Goal: Task Accomplishment & Management: Complete application form

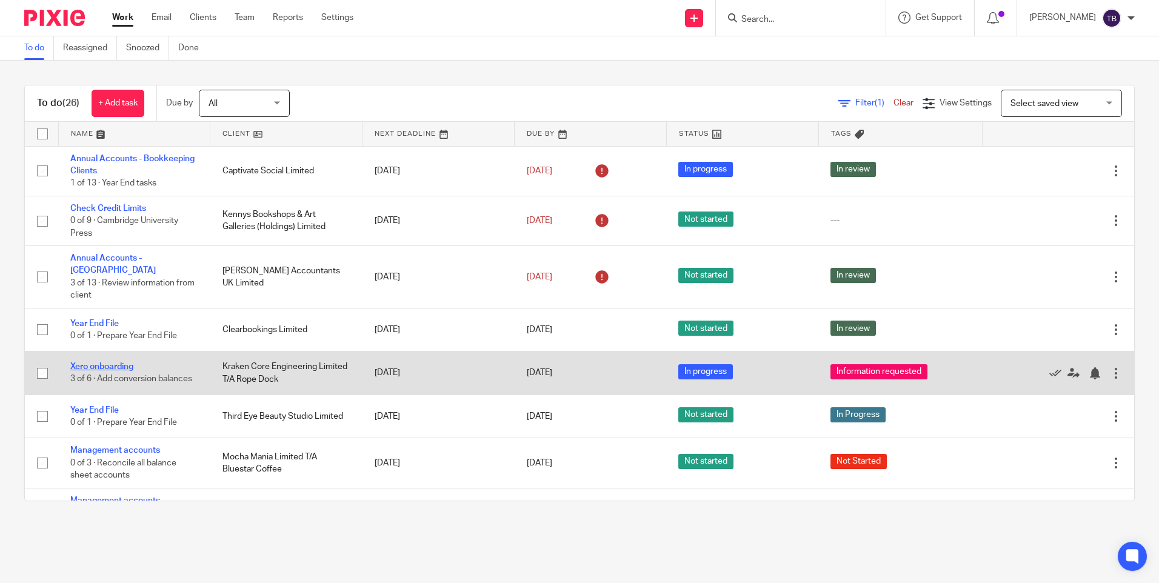
click at [104, 363] on link "Xero onboarding" at bounding box center [101, 367] width 63 height 8
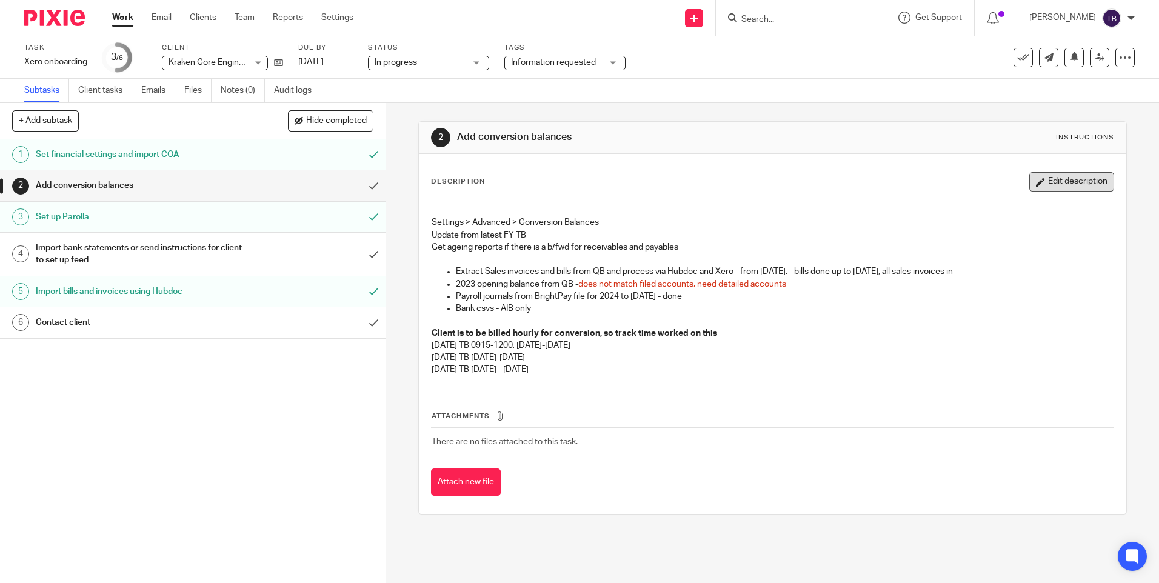
click at [1038, 186] on button "Edit description" at bounding box center [1072, 181] width 85 height 19
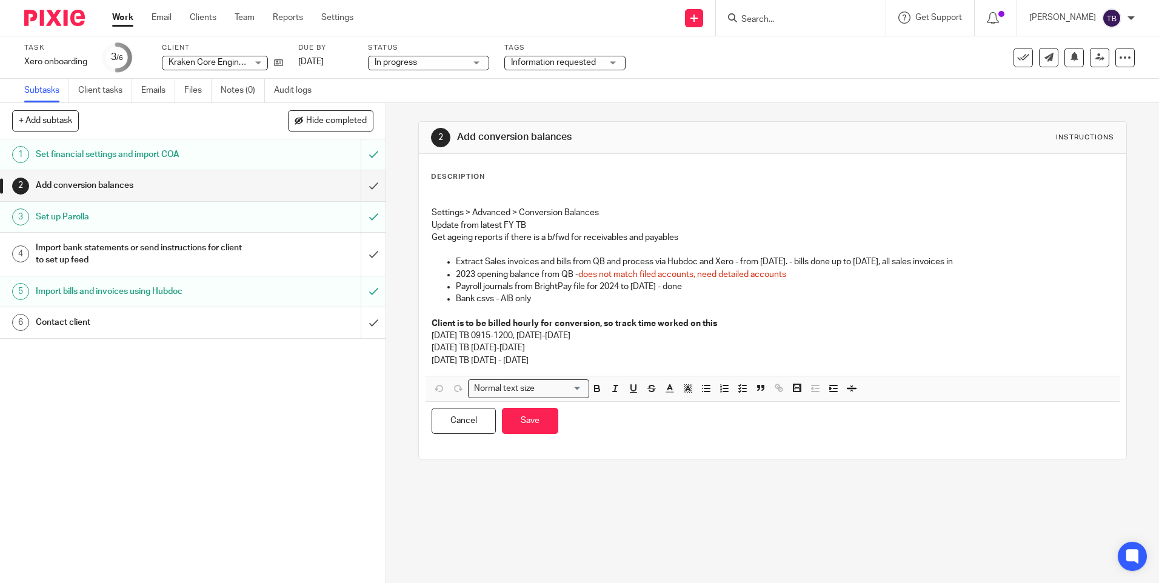
click at [558, 364] on p "30/7/25 TB 1130 - 1245" at bounding box center [773, 361] width 682 height 12
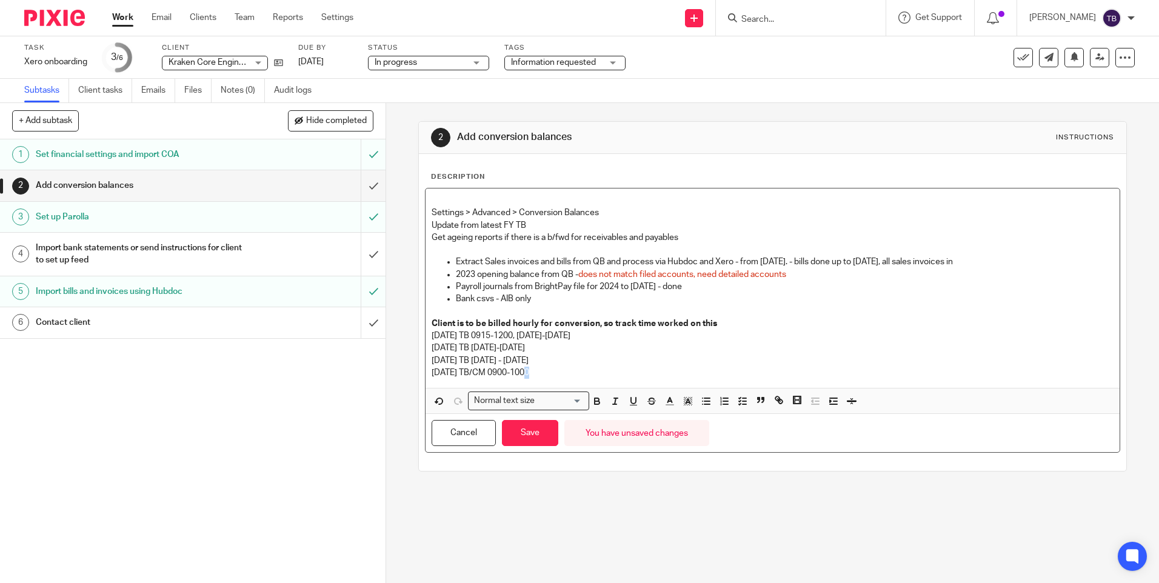
click at [526, 374] on p "15/08/25 TB/CM 0900-1000" at bounding box center [773, 373] width 682 height 12
click at [560, 377] on p "15/08/25 TB/CM 0900-1100" at bounding box center [773, 373] width 682 height 12
click at [522, 435] on button "Save" at bounding box center [530, 433] width 56 height 26
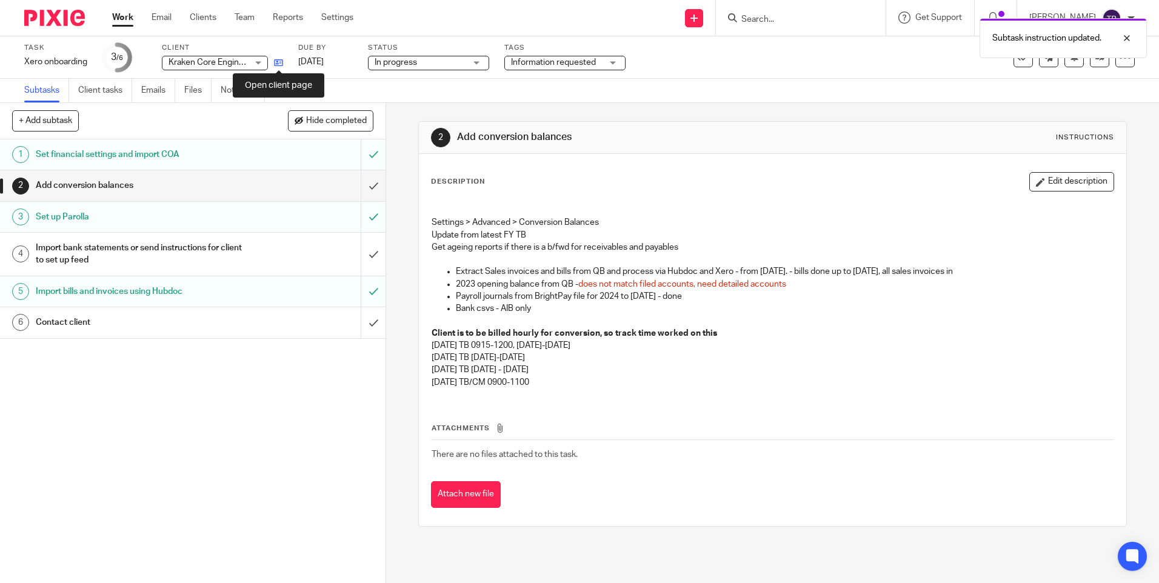
click at [277, 63] on icon at bounding box center [278, 62] width 9 height 9
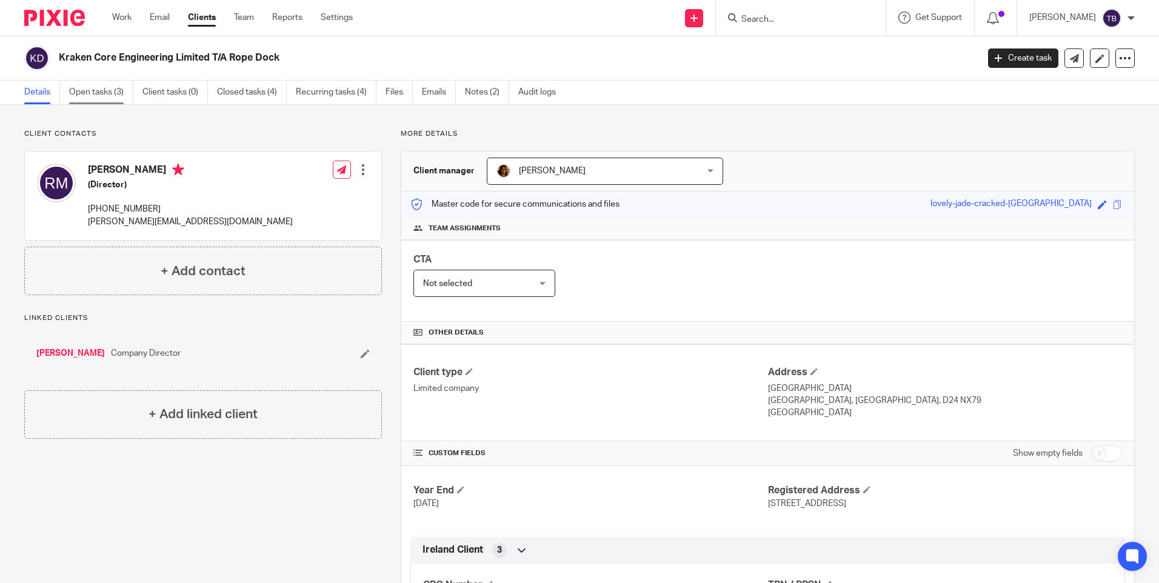
click at [102, 95] on link "Open tasks (3)" at bounding box center [101, 93] width 64 height 24
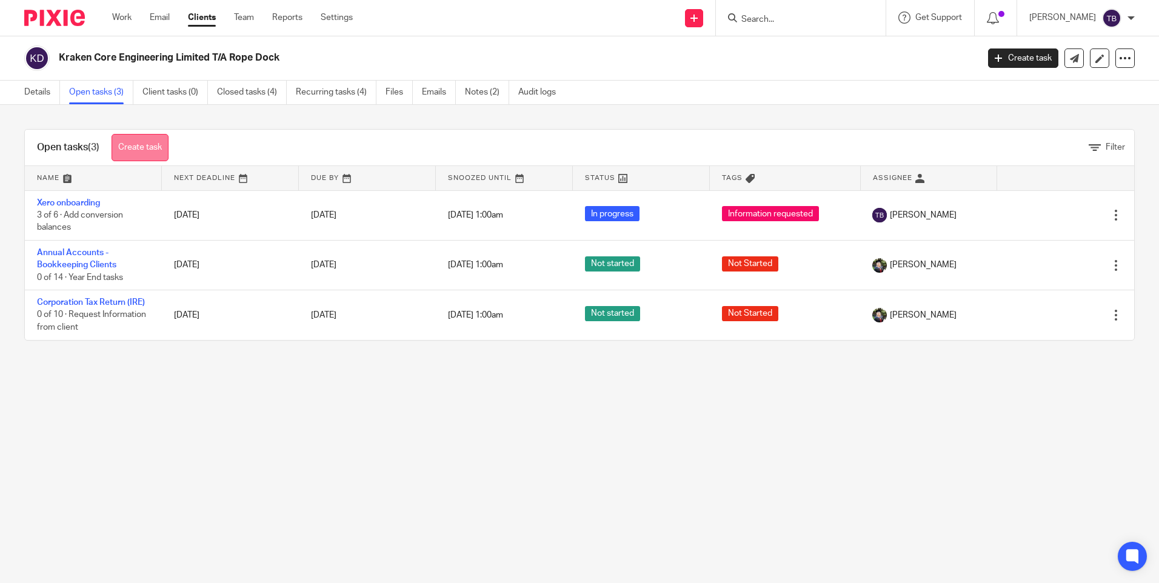
click at [132, 147] on link "Create task" at bounding box center [140, 147] width 57 height 27
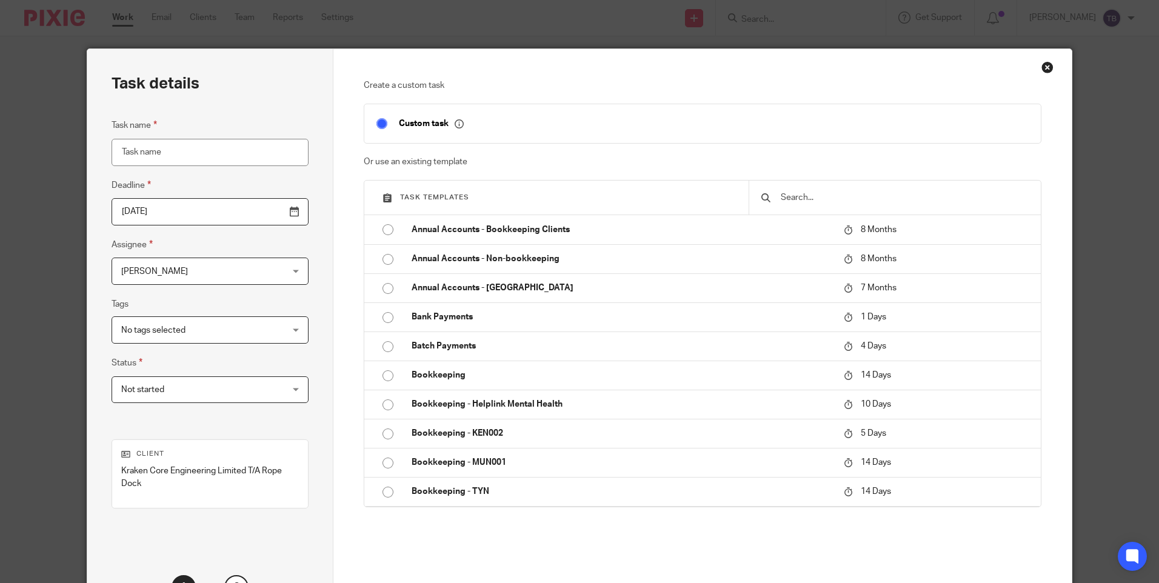
click at [241, 159] on input "Task name" at bounding box center [210, 152] width 197 height 27
type input ";"
type input "P"
type input "2024 Bookkeeping"
click at [236, 274] on span "[PERSON_NAME]" at bounding box center [195, 270] width 149 height 25
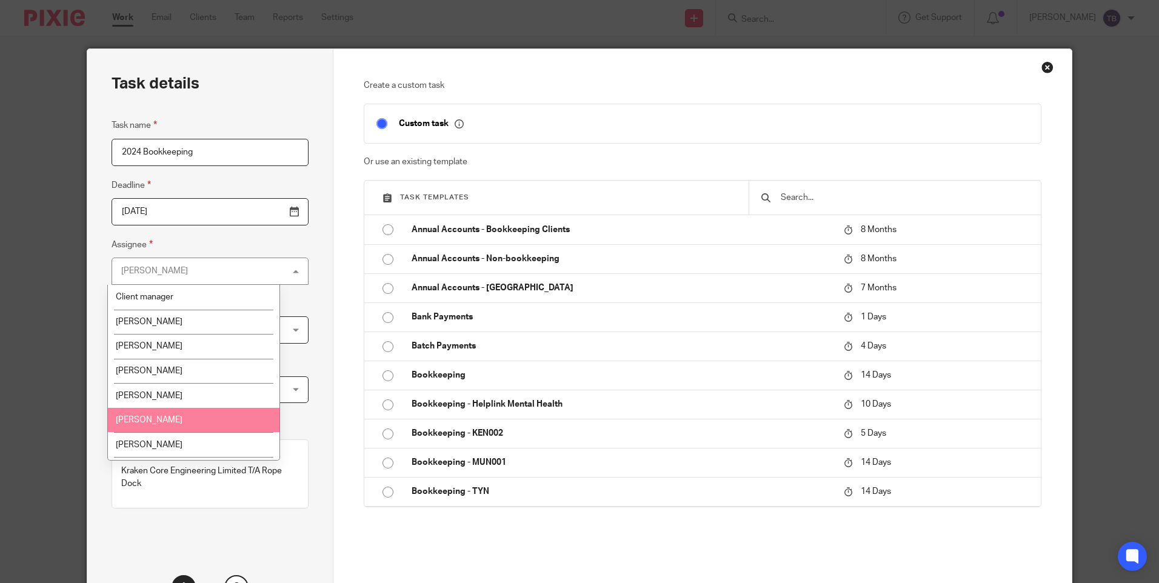
scroll to position [145, 0]
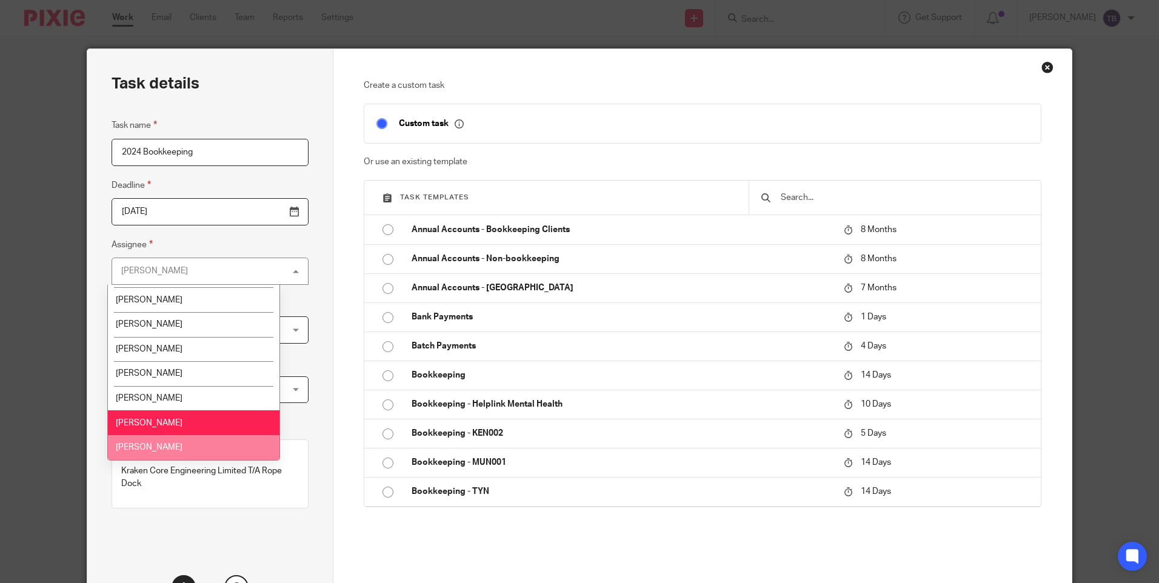
click at [191, 445] on li "[PERSON_NAME]" at bounding box center [194, 447] width 172 height 25
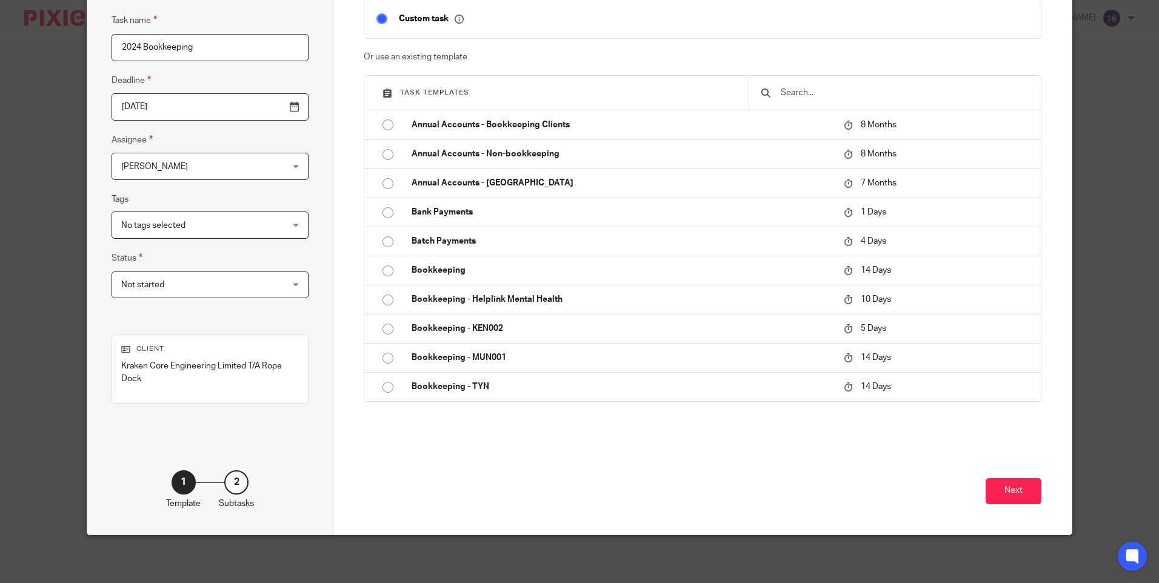
scroll to position [106, 0]
click at [1010, 493] on button "Next" at bounding box center [1014, 491] width 56 height 26
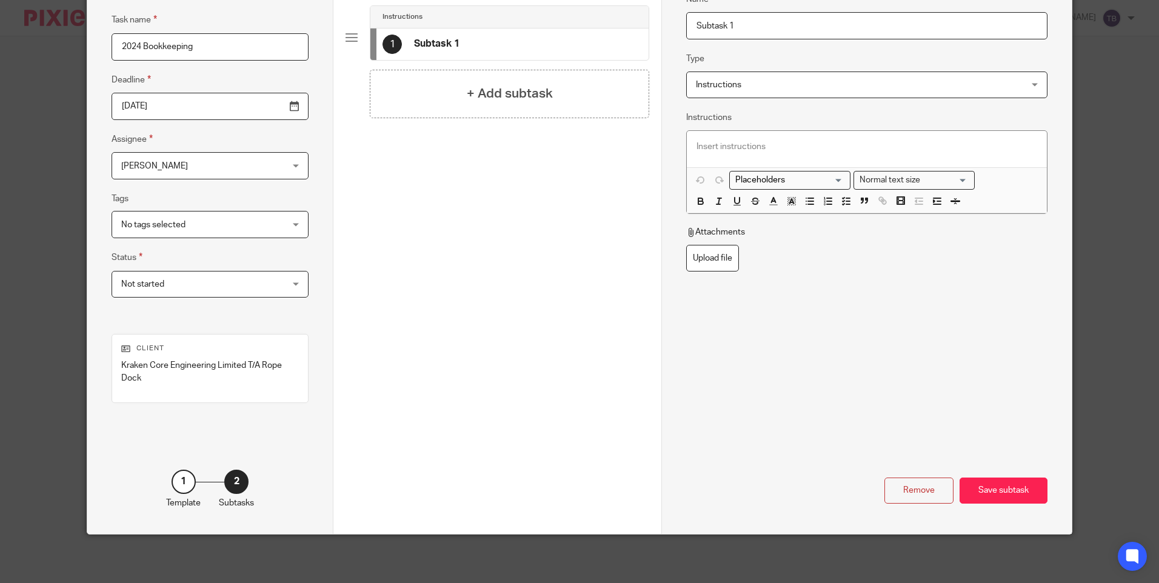
click at [827, 27] on input "Subtask 1" at bounding box center [866, 25] width 361 height 27
drag, startPoint x: 827, startPoint y: 27, endPoint x: 696, endPoint y: 27, distance: 131.0
click at [696, 27] on input "Subtask 1" at bounding box center [866, 25] width 361 height 27
type input "Process draft bills and reconcile the bank"
click at [988, 488] on div "Save subtask" at bounding box center [1004, 491] width 88 height 26
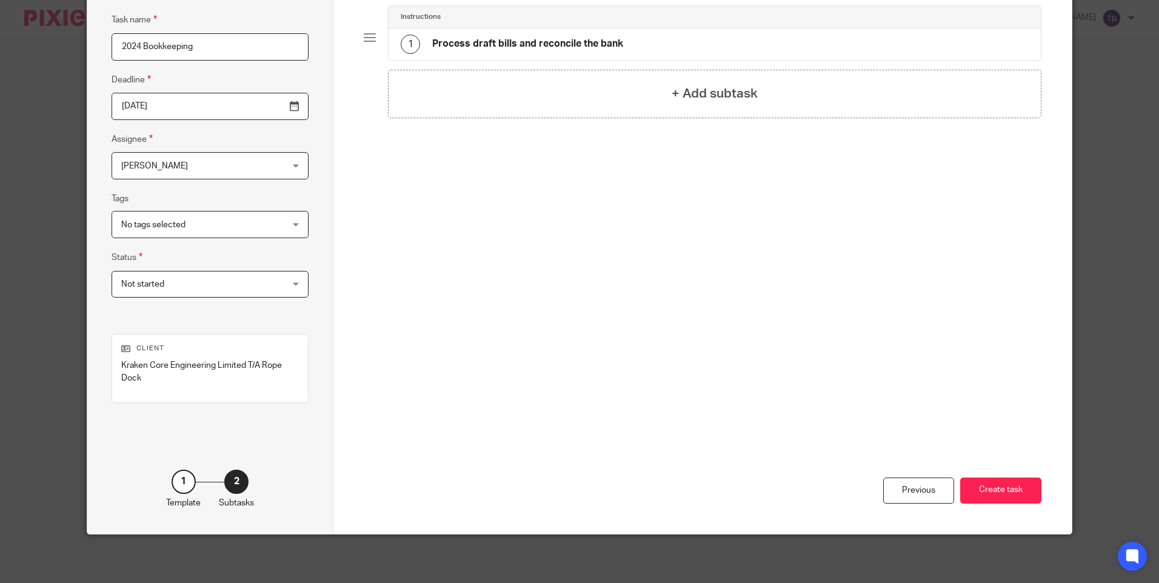
click at [266, 98] on input "2025-08-15" at bounding box center [210, 106] width 197 height 27
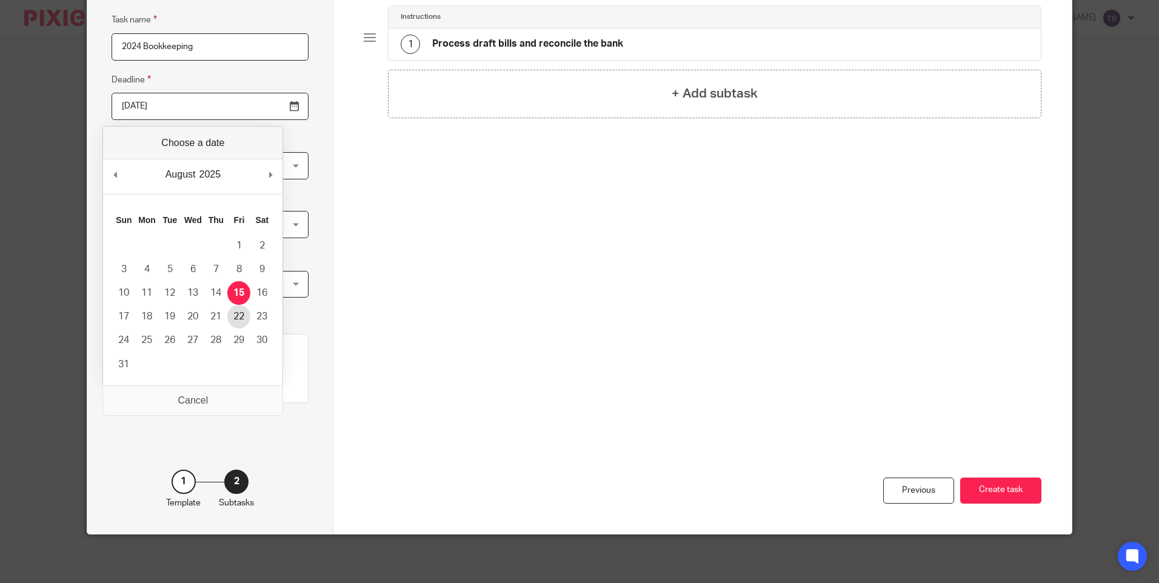
type input "2025-08-22"
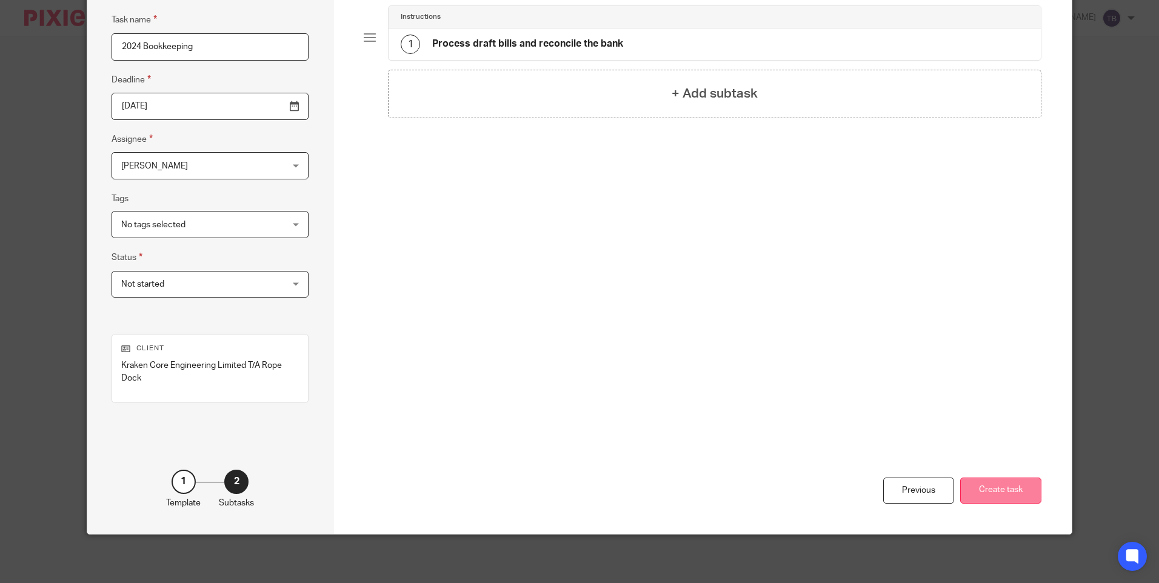
click at [990, 489] on button "Create task" at bounding box center [1001, 491] width 81 height 26
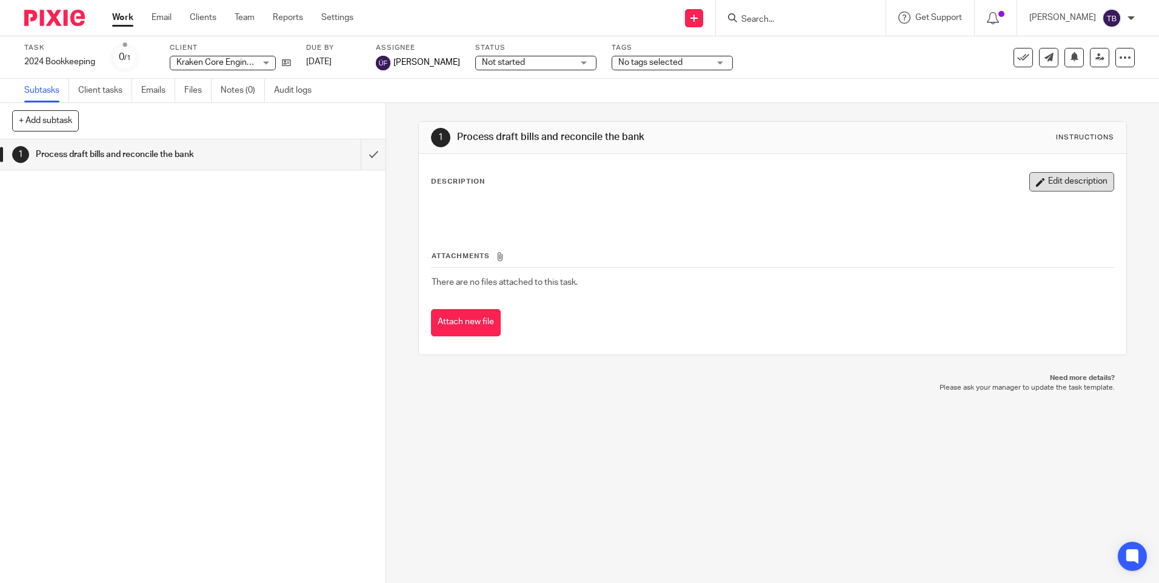
click at [1048, 186] on button "Edit description" at bounding box center [1072, 181] width 85 height 19
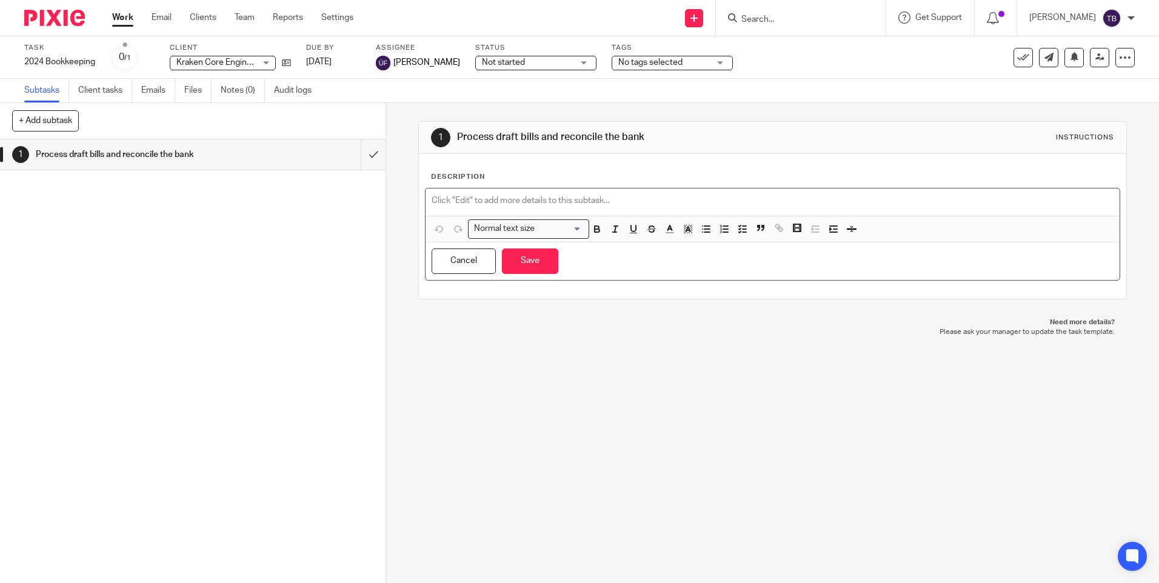
click at [623, 197] on p at bounding box center [773, 201] width 682 height 12
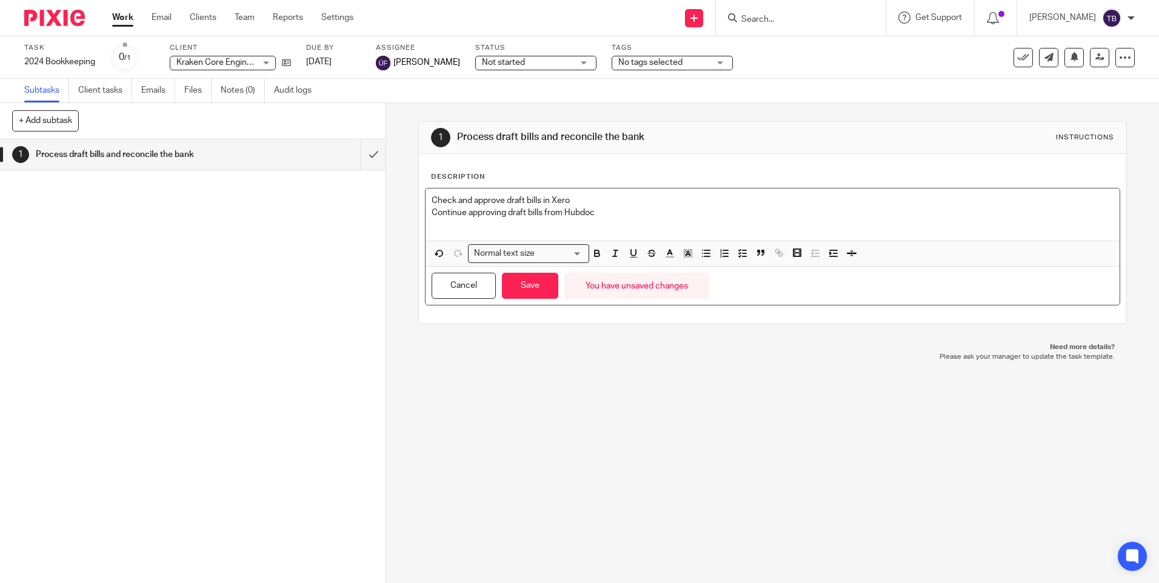
click at [509, 212] on p "Continue approving draft bills from Hubdoc" at bounding box center [773, 213] width 682 height 12
click at [694, 212] on p "Continue processing bills/sales invoices from [GEOGRAPHIC_DATA]" at bounding box center [773, 213] width 682 height 12
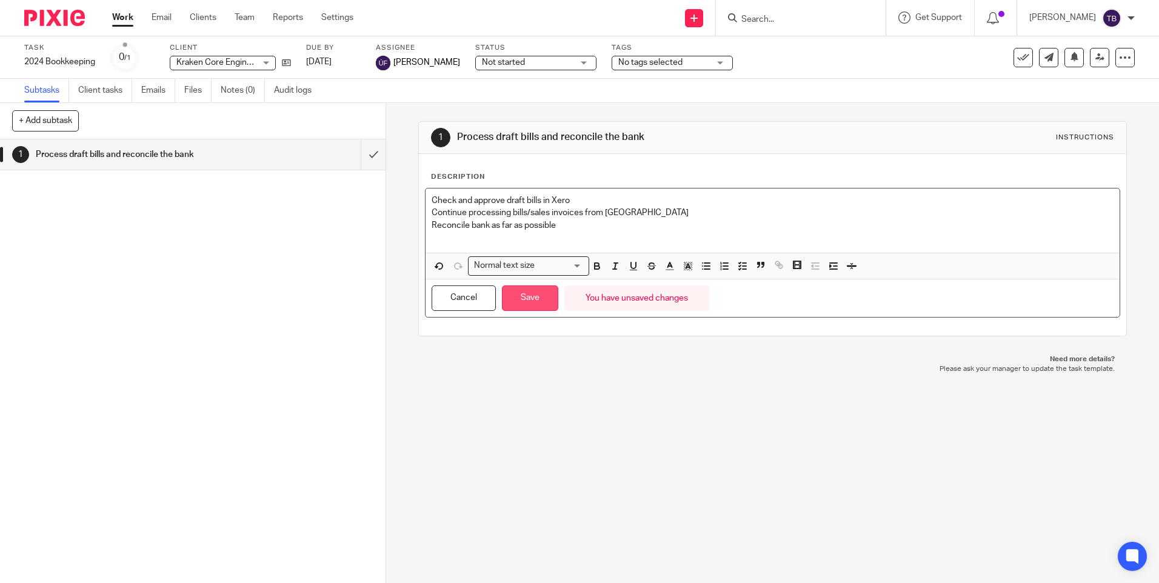
click at [525, 295] on button "Save" at bounding box center [530, 299] width 56 height 26
